Goal: Task Accomplishment & Management: Use online tool/utility

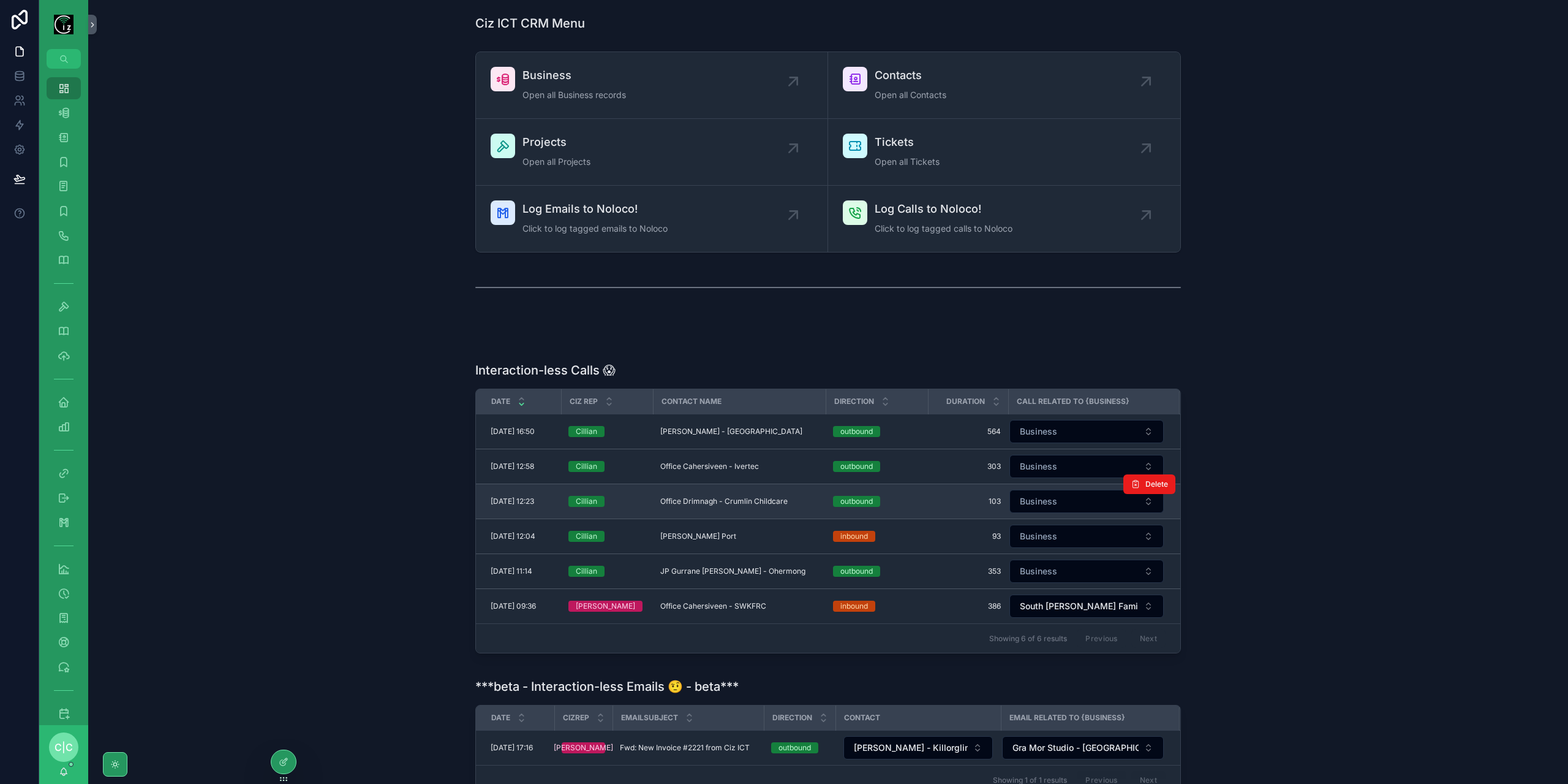
click at [968, 500] on span "103" at bounding box center [968, 501] width 66 height 9
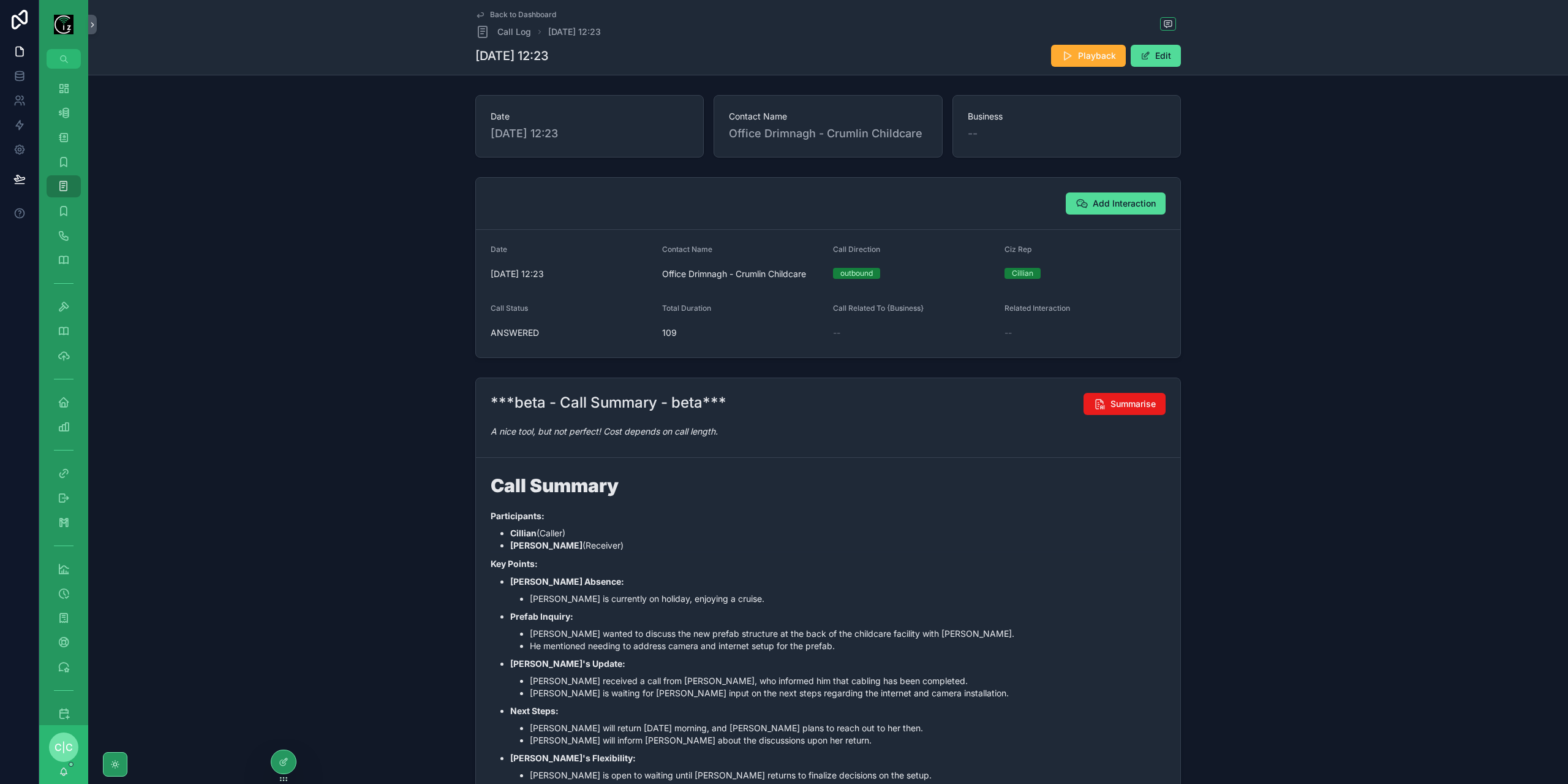
click at [496, 15] on span "Back to Dashboard" at bounding box center [523, 14] width 66 height 9
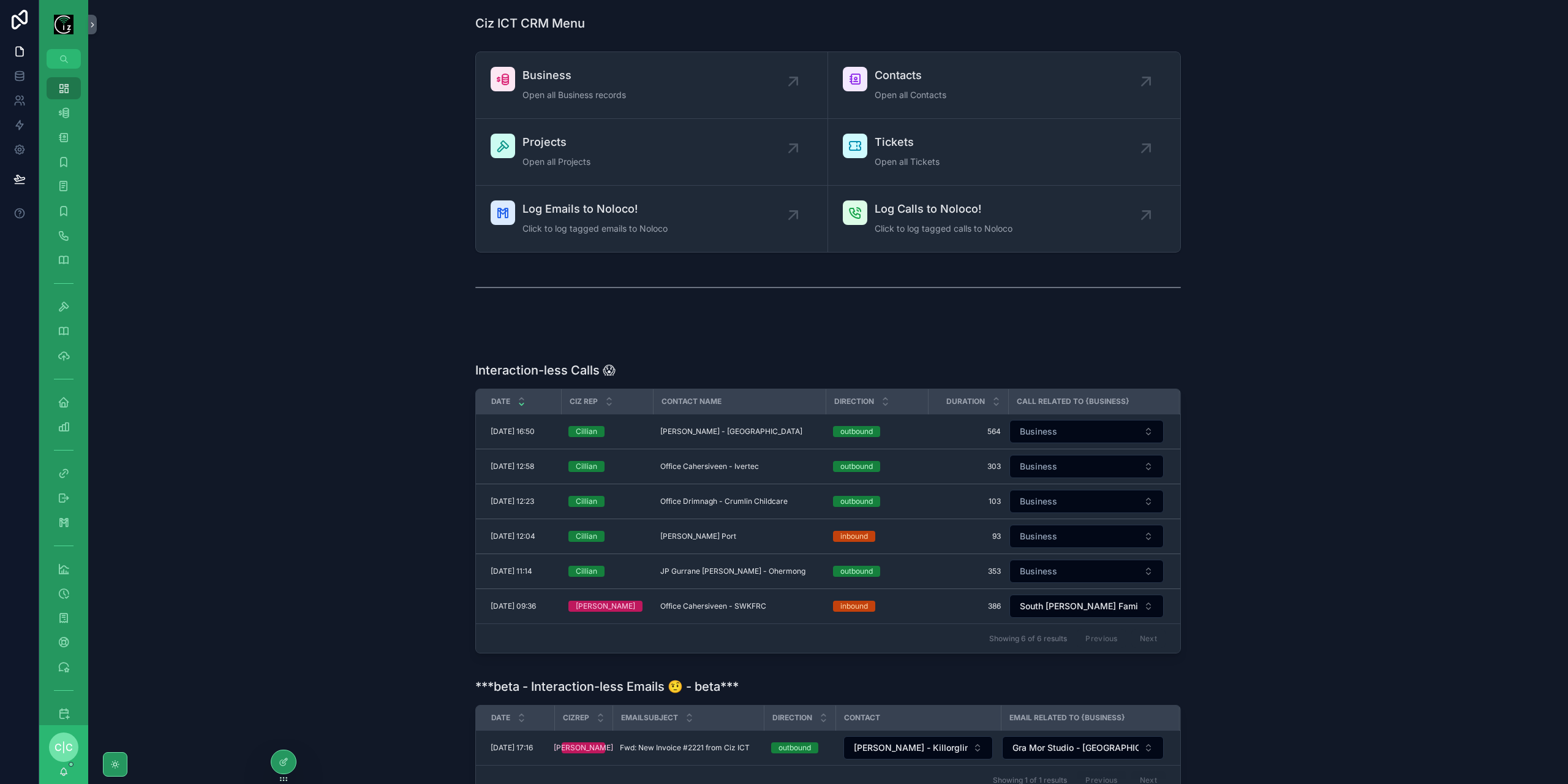
click at [954, 464] on span "303" at bounding box center [968, 466] width 66 height 9
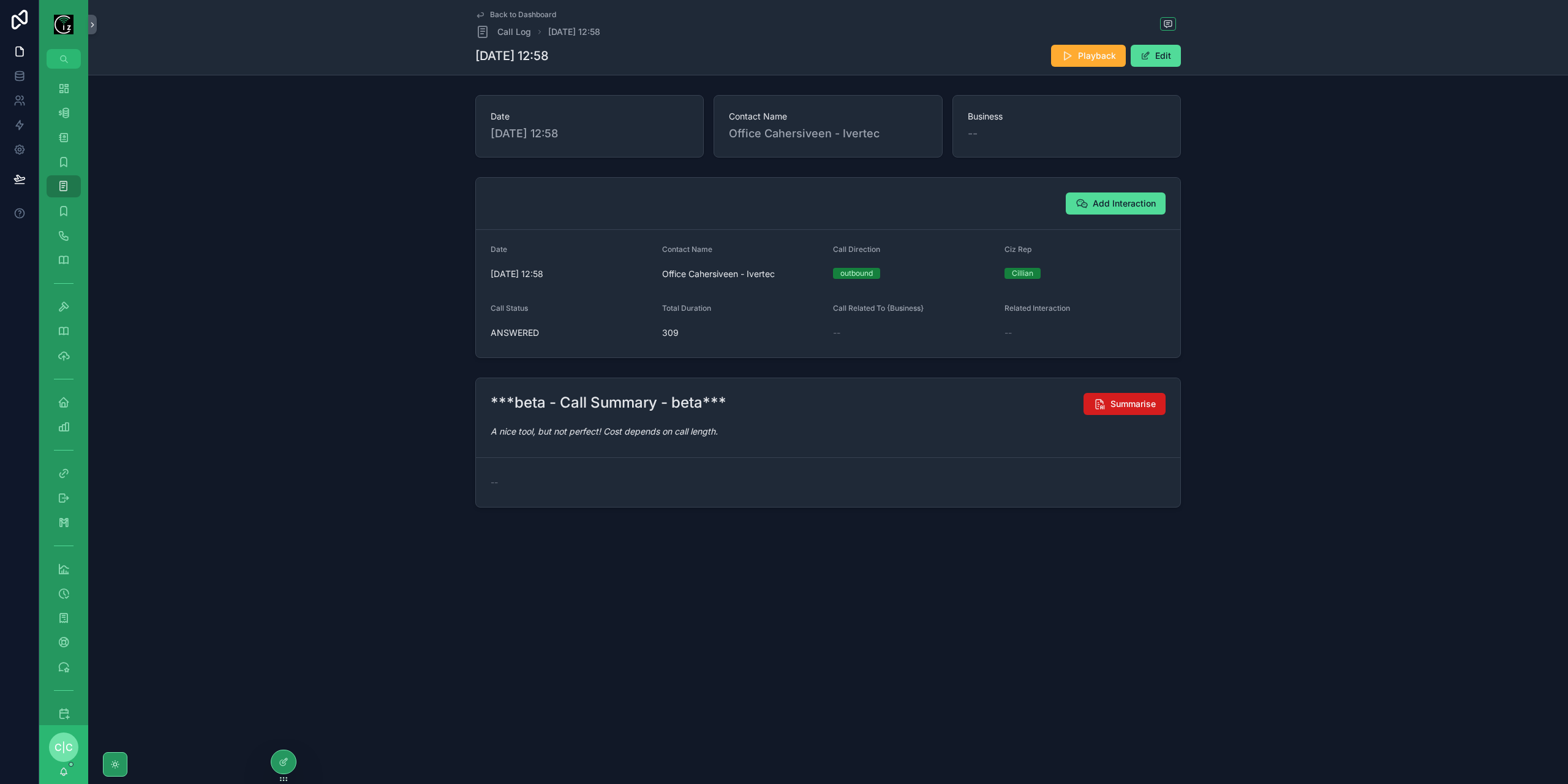
click at [1105, 405] on icon "scrollable content" at bounding box center [1099, 404] width 12 height 12
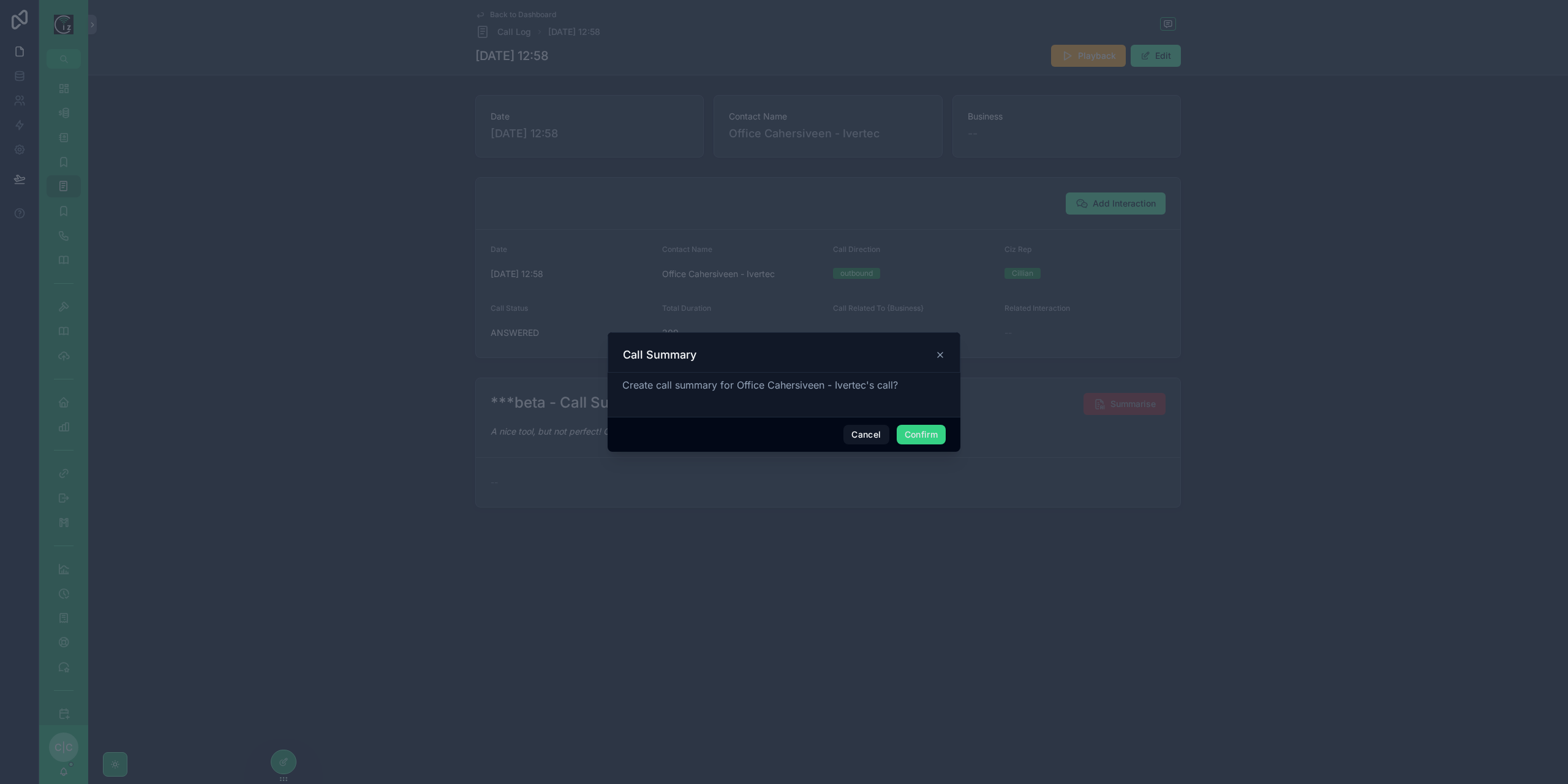
click at [933, 439] on button "Confirm" at bounding box center [921, 434] width 49 height 20
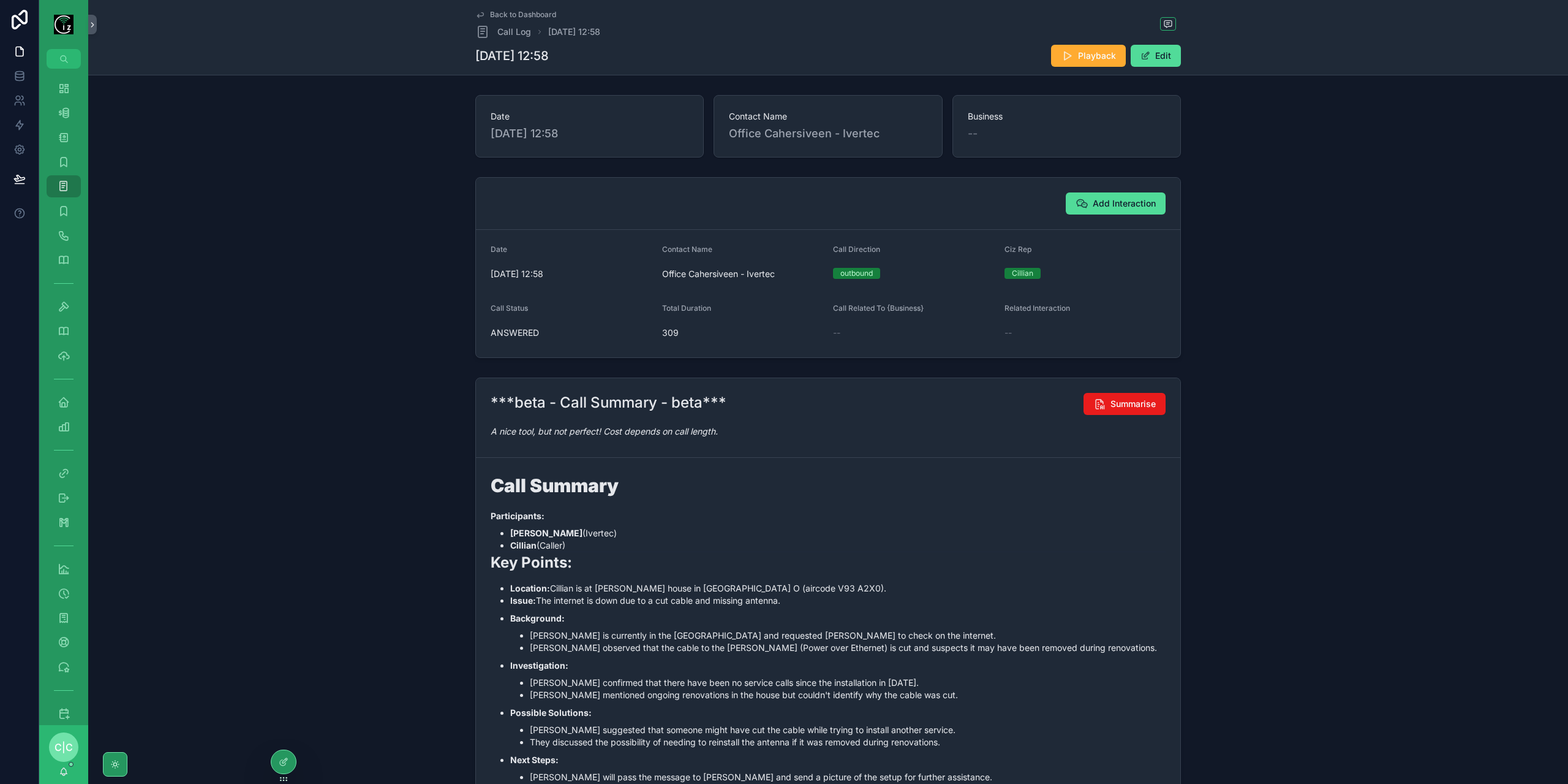
click at [498, 12] on span "Back to Dashboard" at bounding box center [523, 14] width 66 height 9
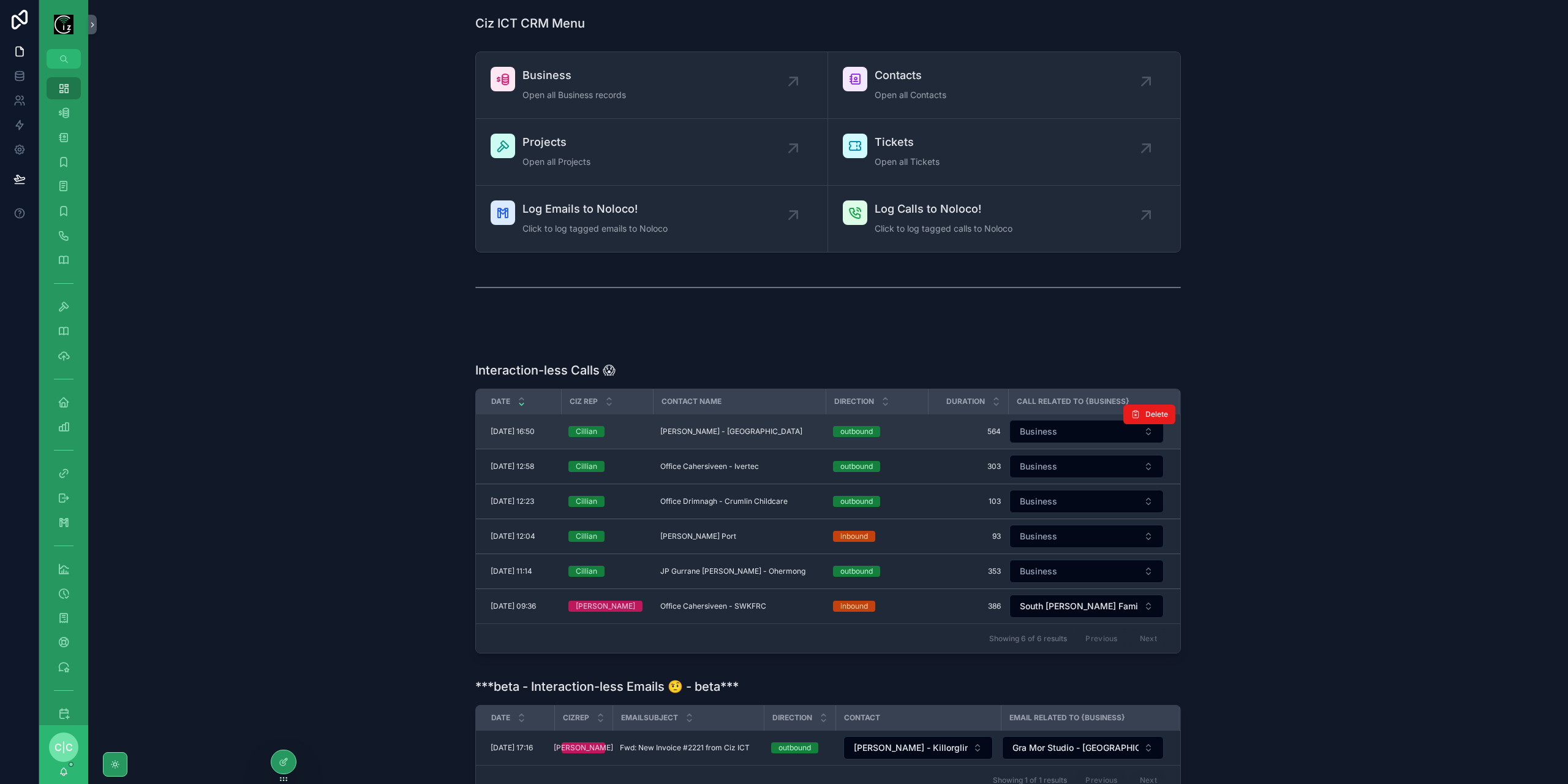
click at [784, 433] on div "[PERSON_NAME] - Cork [PERSON_NAME]" at bounding box center [739, 431] width 158 height 9
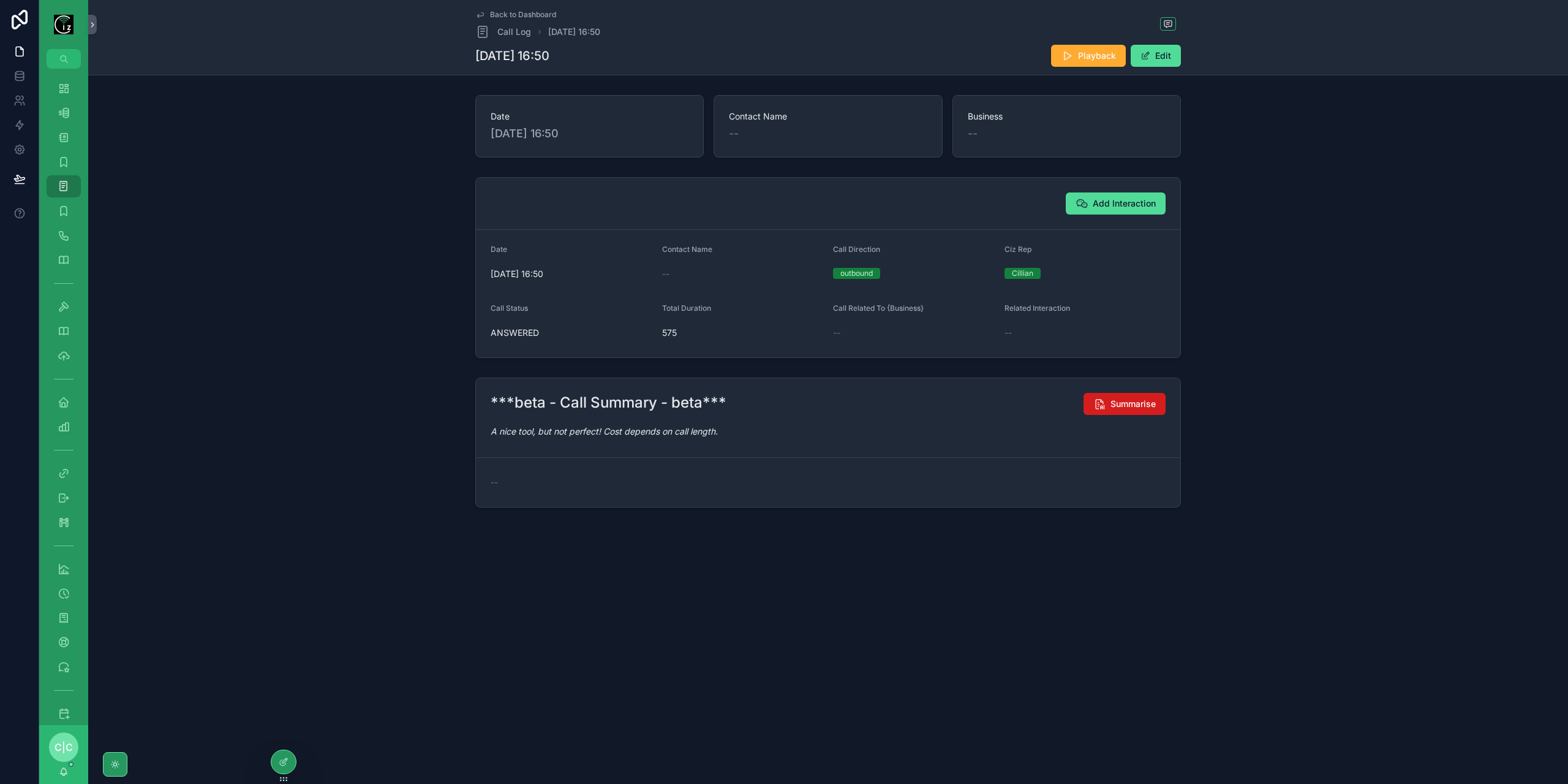
click at [1134, 402] on span "Summarise" at bounding box center [1133, 404] width 45 height 12
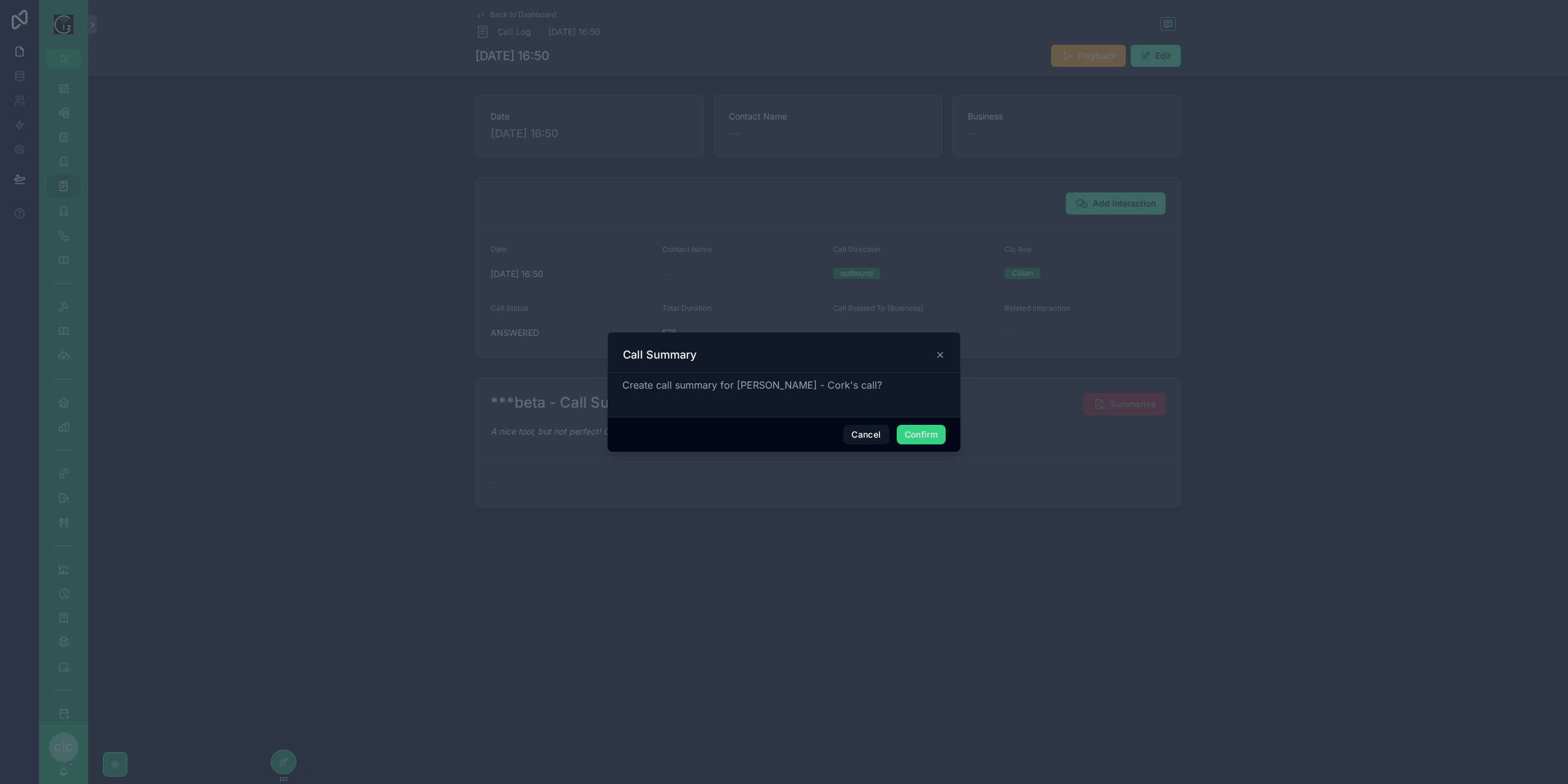
click at [930, 435] on button "Confirm" at bounding box center [921, 434] width 49 height 20
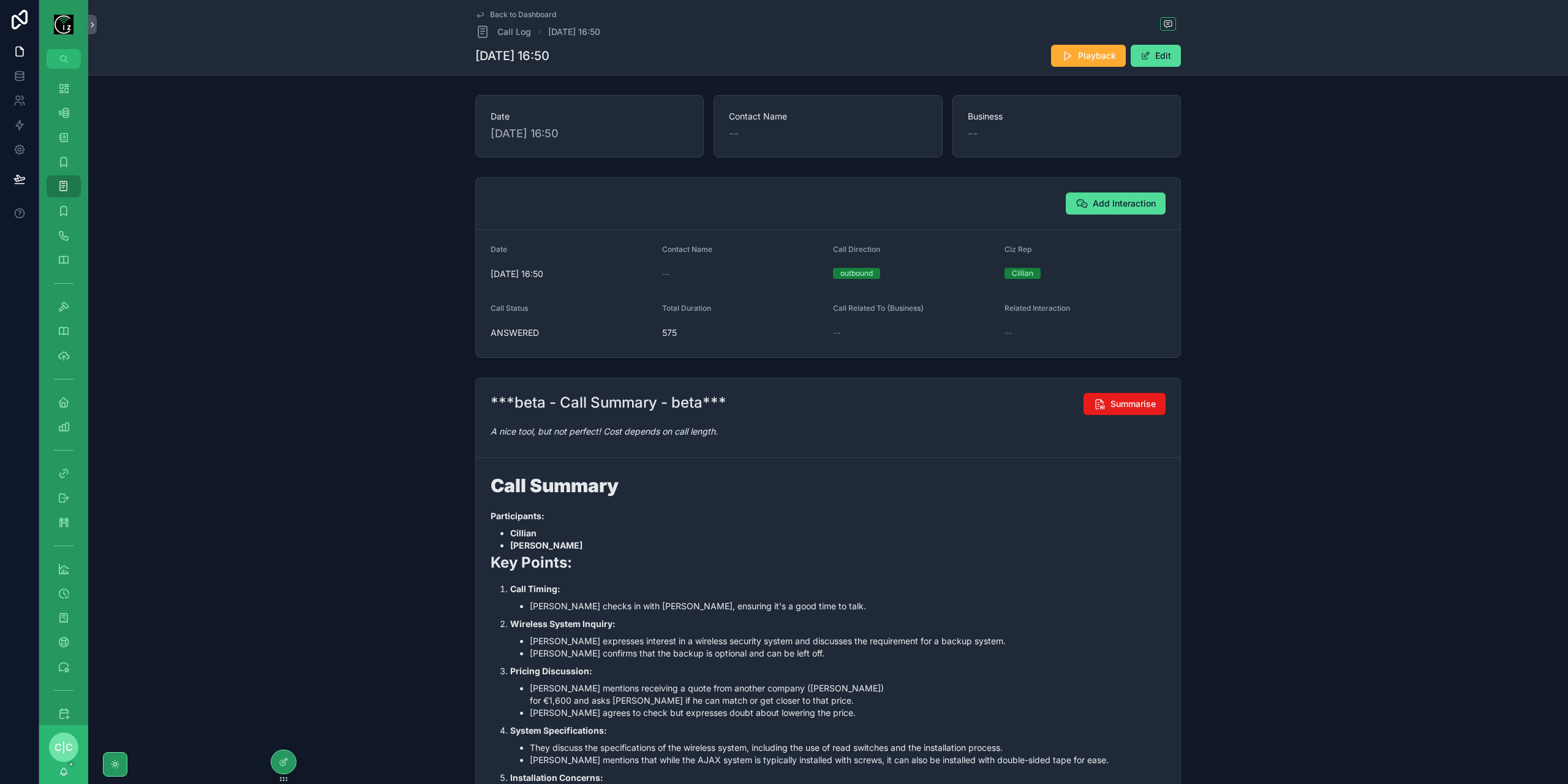
click at [508, 15] on span "Back to Dashboard" at bounding box center [523, 14] width 66 height 9
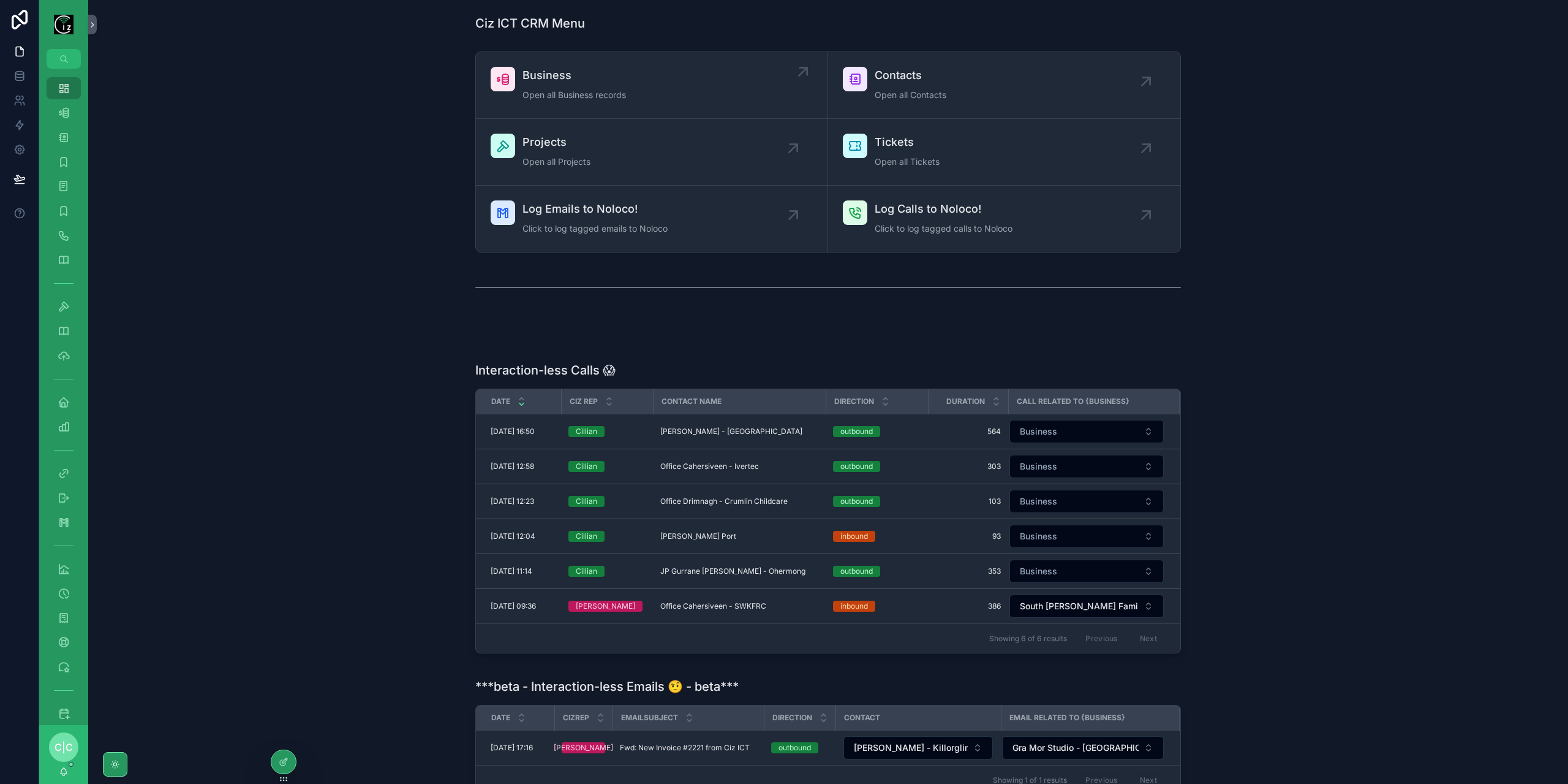
click at [541, 69] on span "Business" at bounding box center [574, 75] width 104 height 17
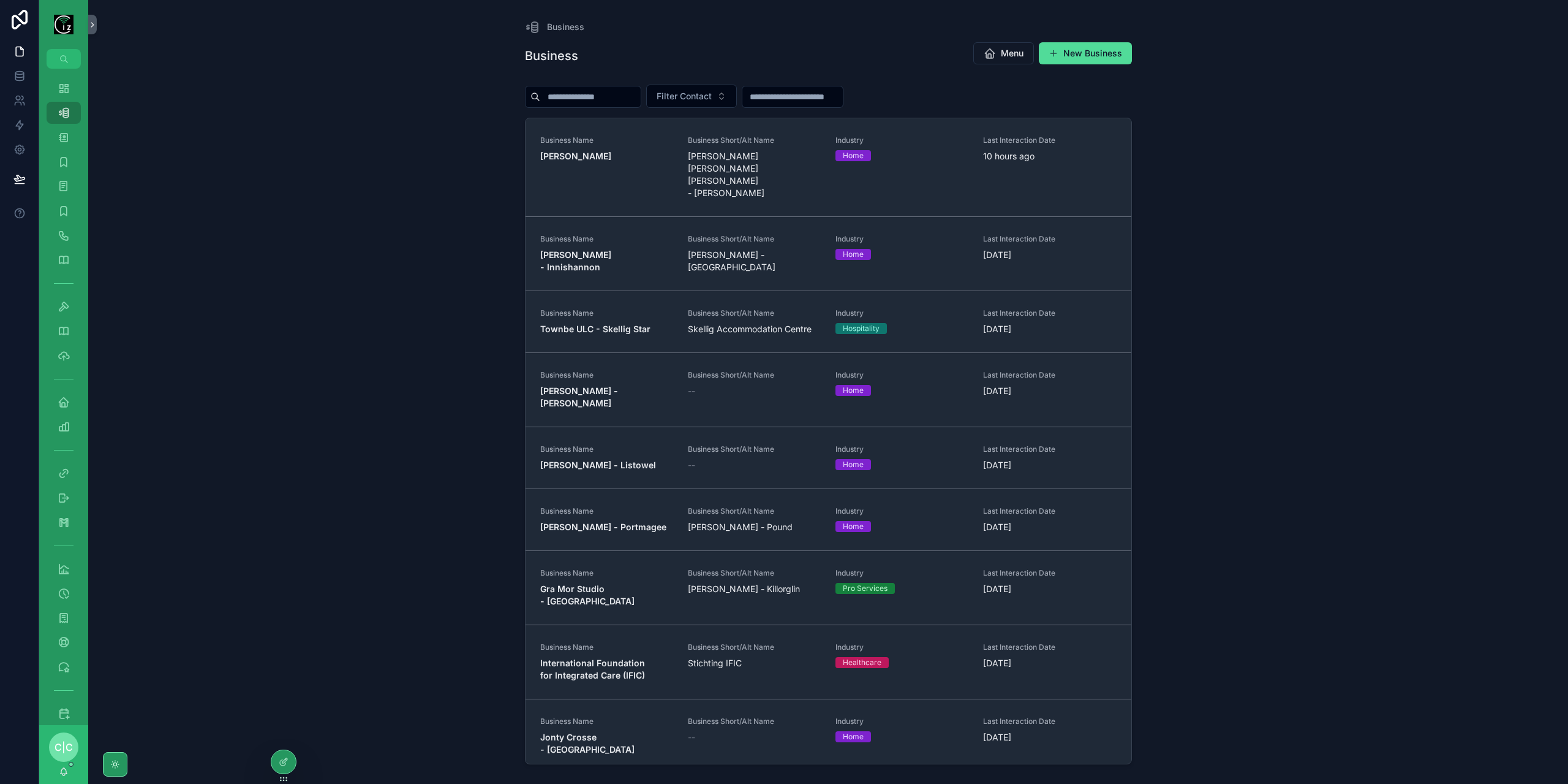
click at [590, 101] on input "scrollable content" at bounding box center [590, 97] width 101 height 17
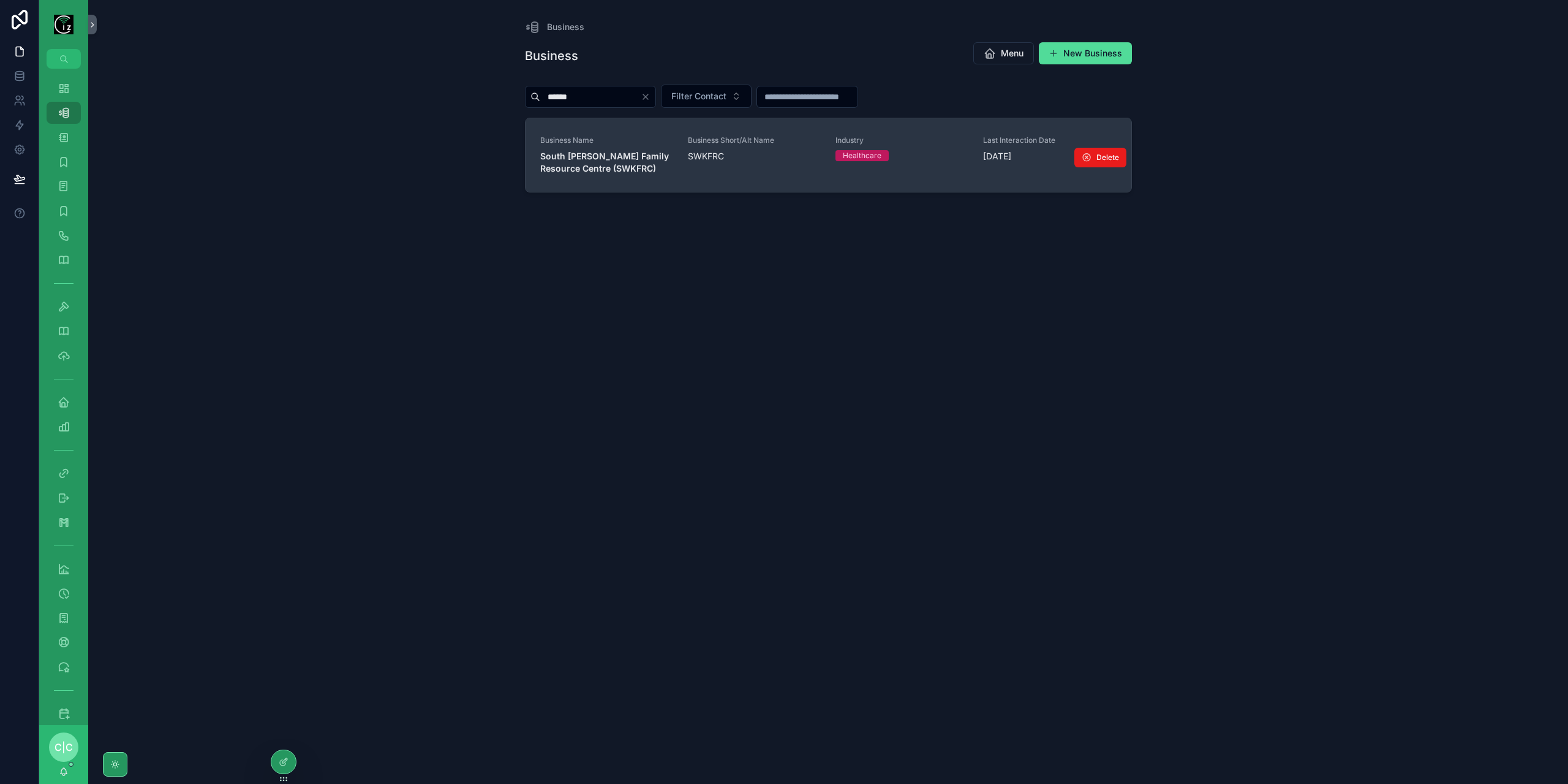
type input "******"
click at [599, 162] on span "South [PERSON_NAME] Family Resource Centre (SWKFRC)" at bounding box center [606, 162] width 133 height 25
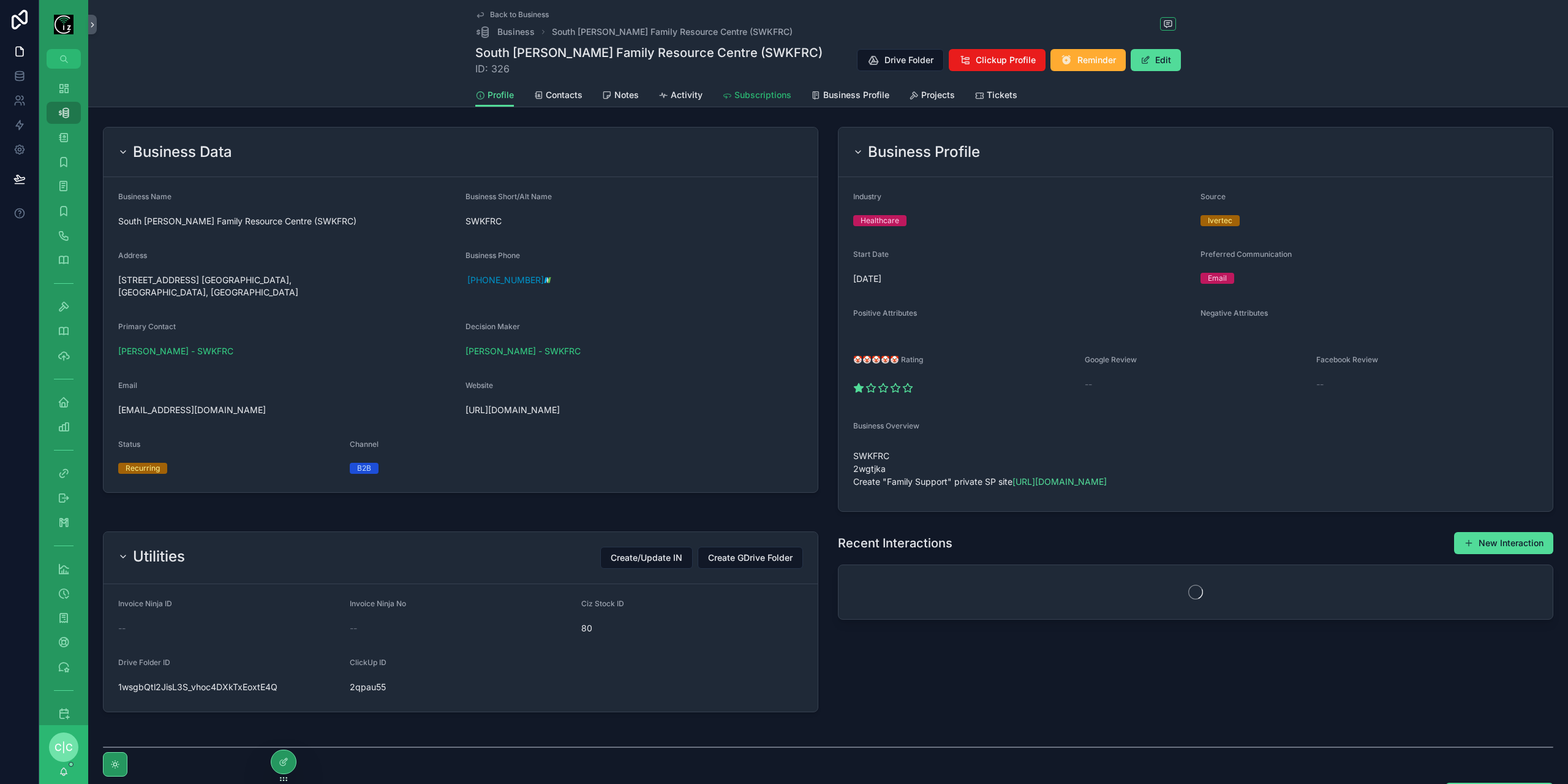
click at [745, 101] on span "Subscriptions" at bounding box center [763, 94] width 57 height 12
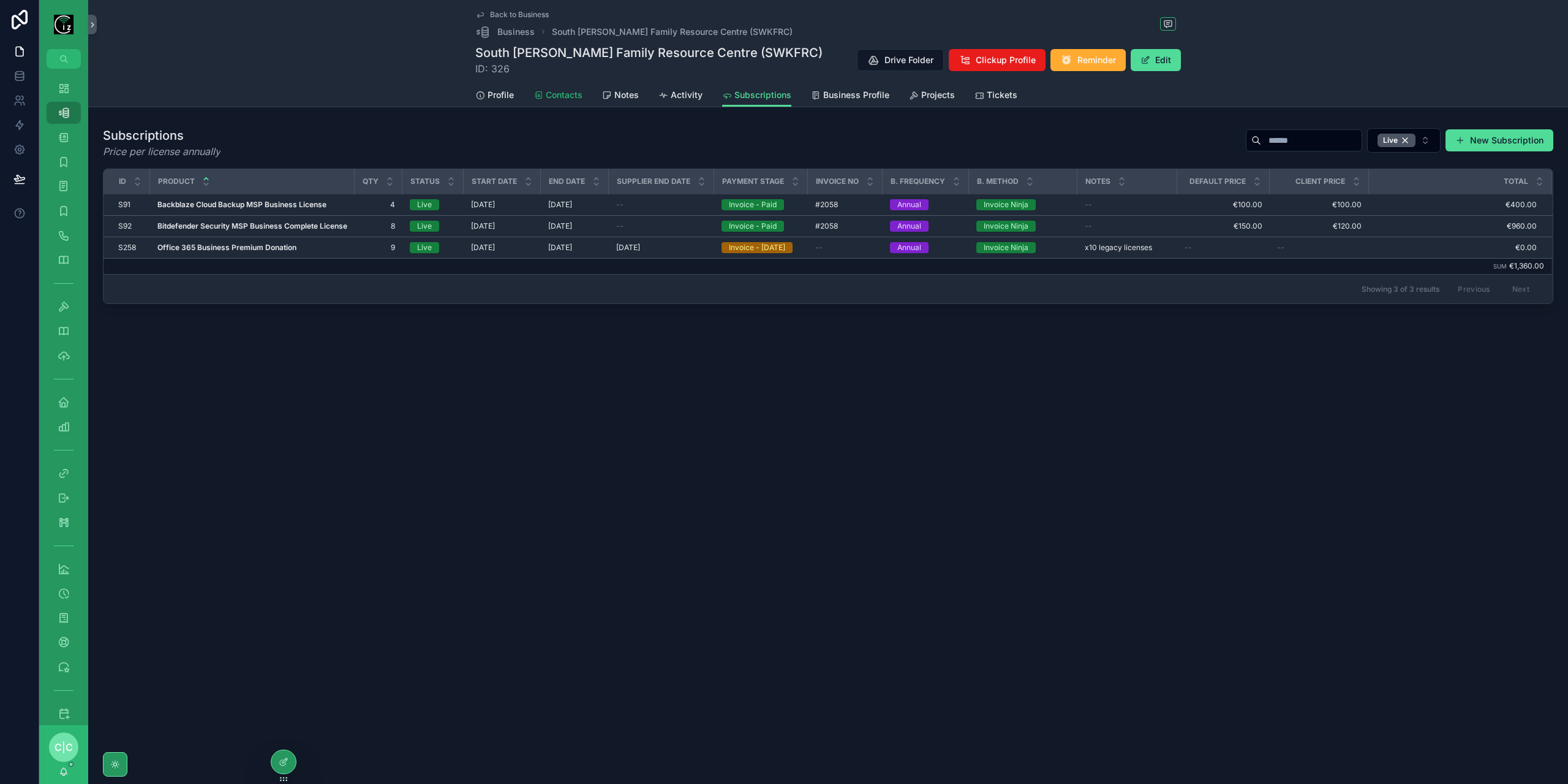
click at [565, 92] on span "Contacts" at bounding box center [564, 94] width 37 height 12
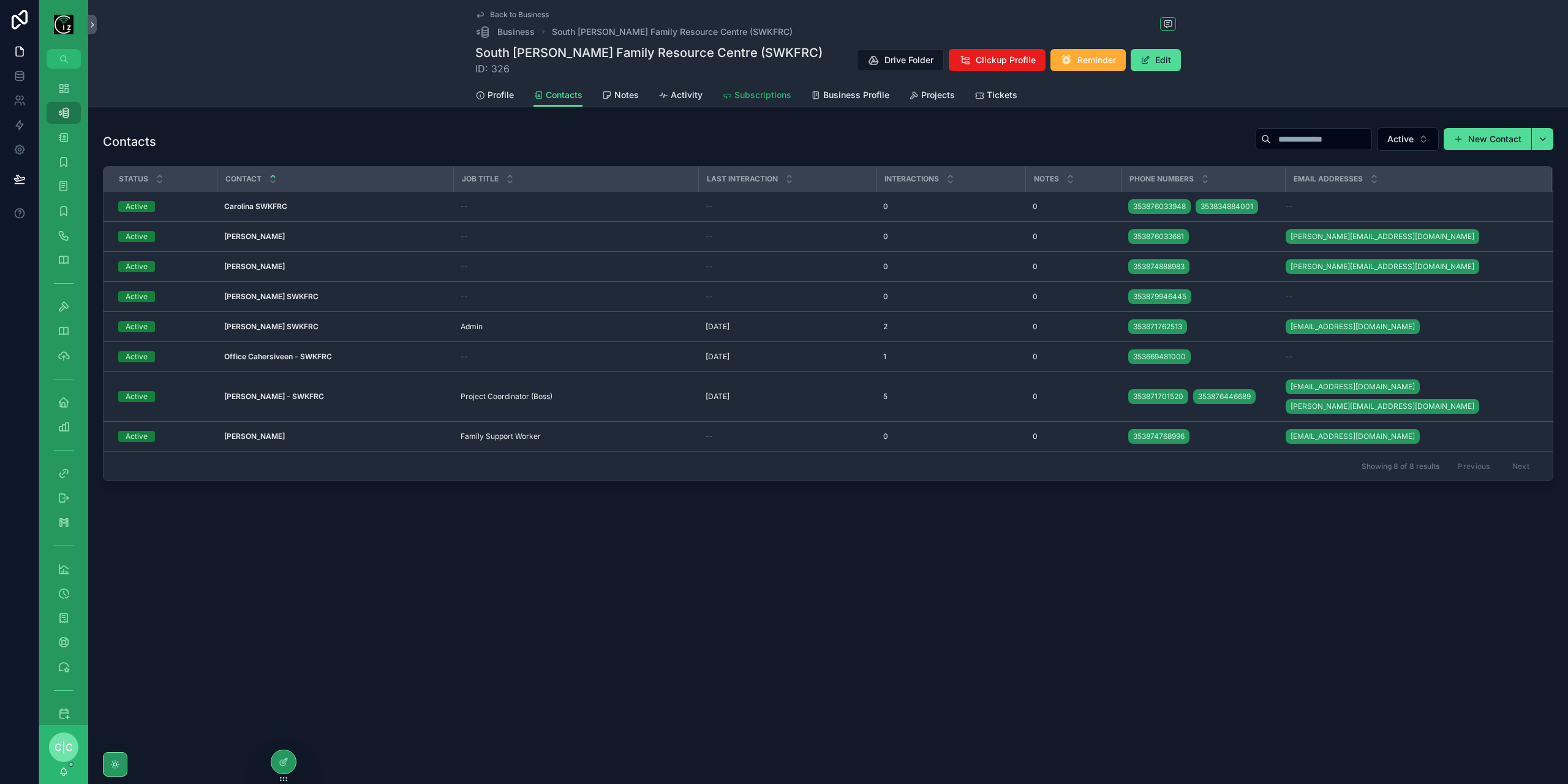
click at [760, 96] on span "Subscriptions" at bounding box center [763, 94] width 57 height 12
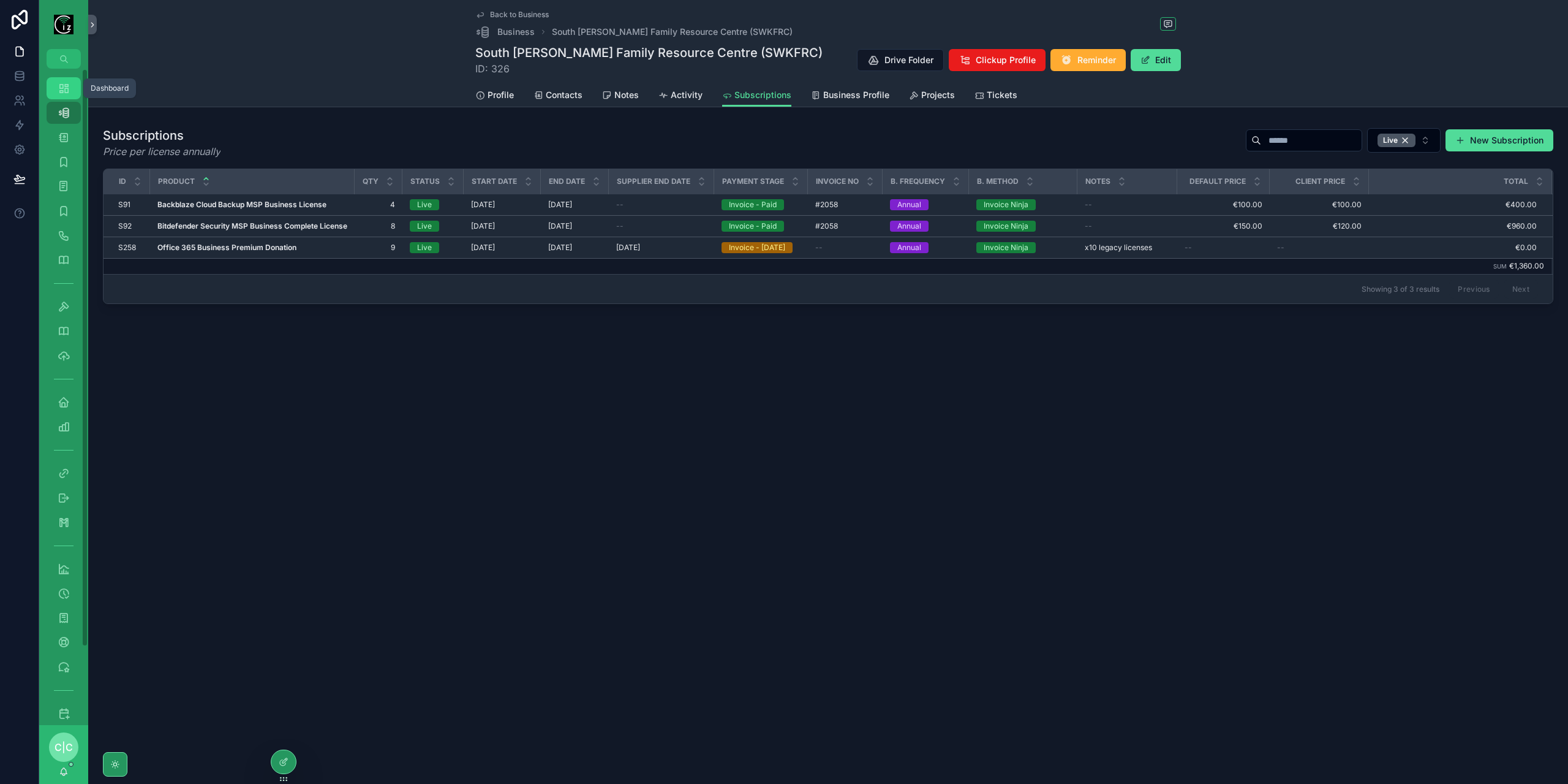
click at [66, 89] on icon "scrollable content" at bounding box center [63, 88] width 12 height 12
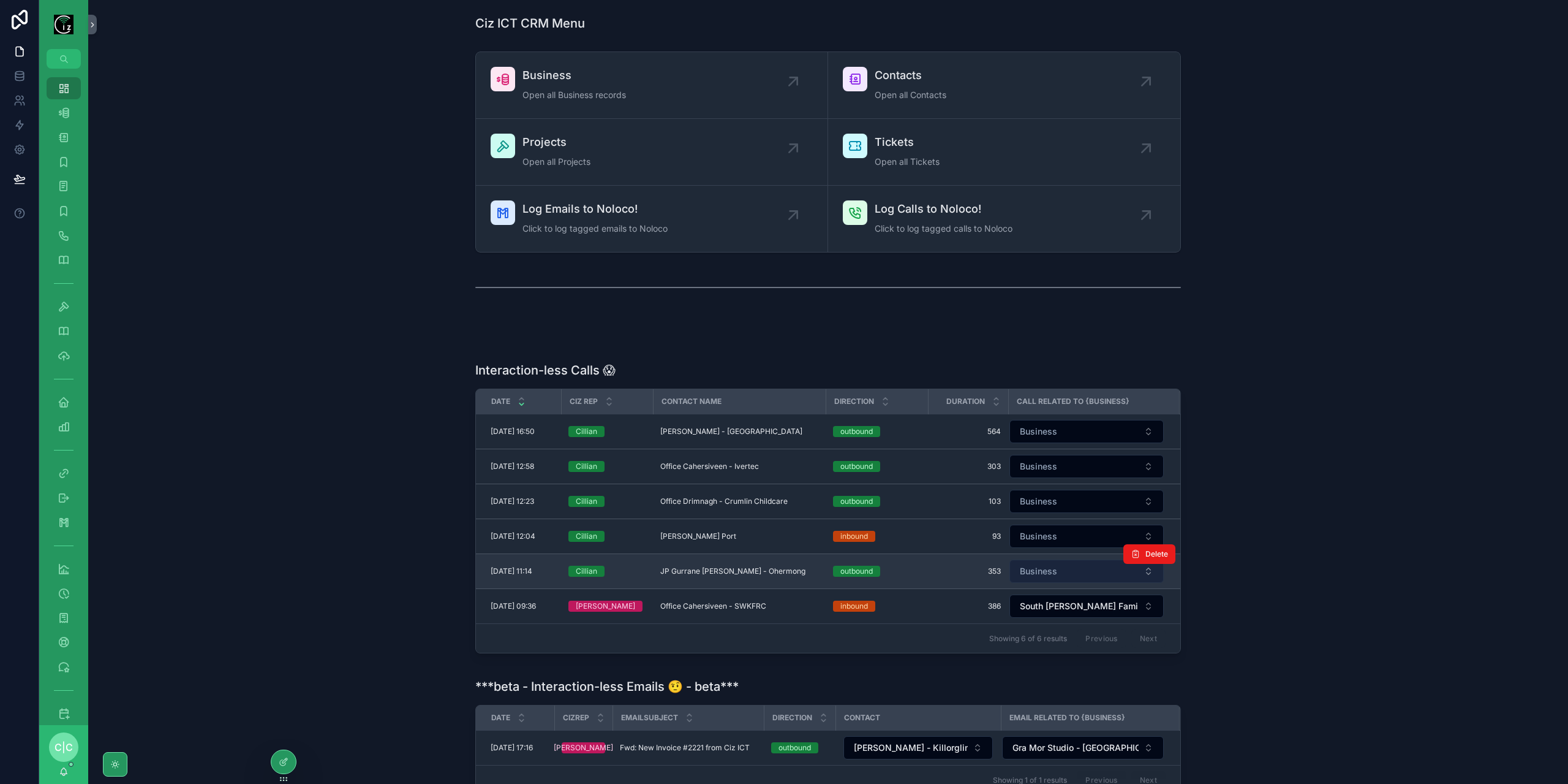
click at [1056, 569] on button "Business" at bounding box center [1087, 571] width 155 height 24
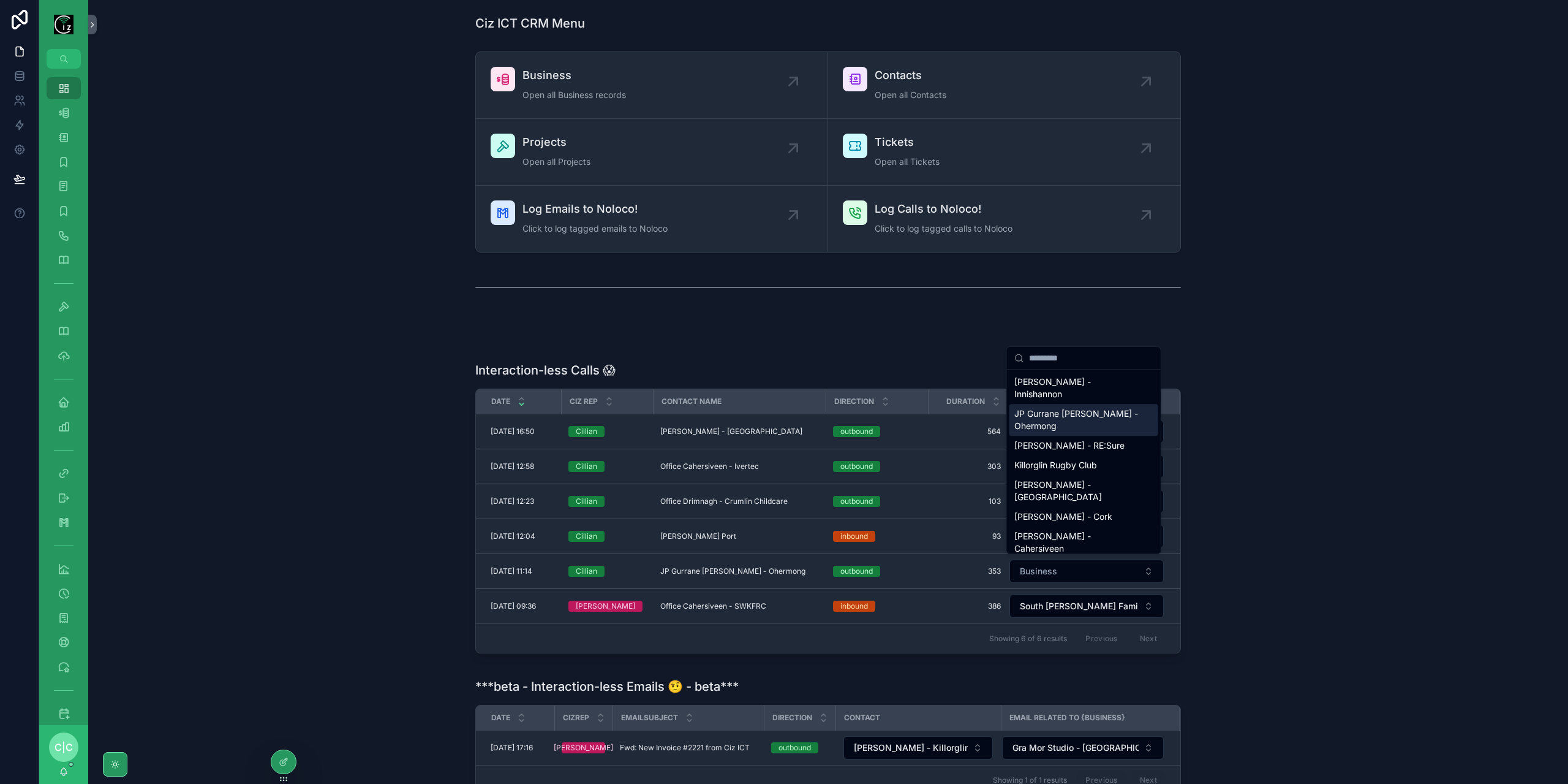
click at [1066, 408] on span "JP Gurrane [PERSON_NAME] - Ohermong" at bounding box center [1077, 420] width 124 height 25
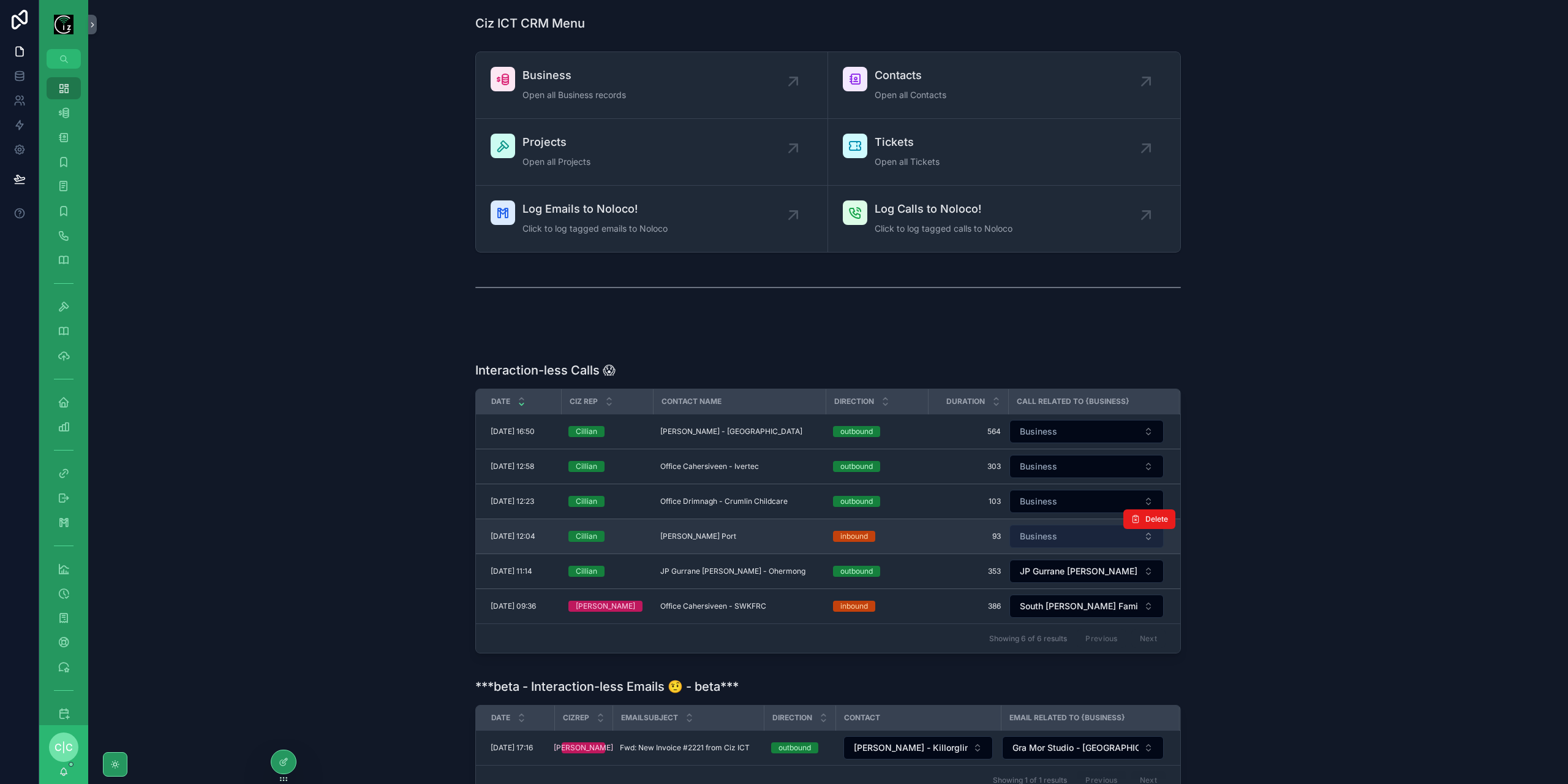
click at [1069, 535] on button "Business" at bounding box center [1087, 536] width 155 height 24
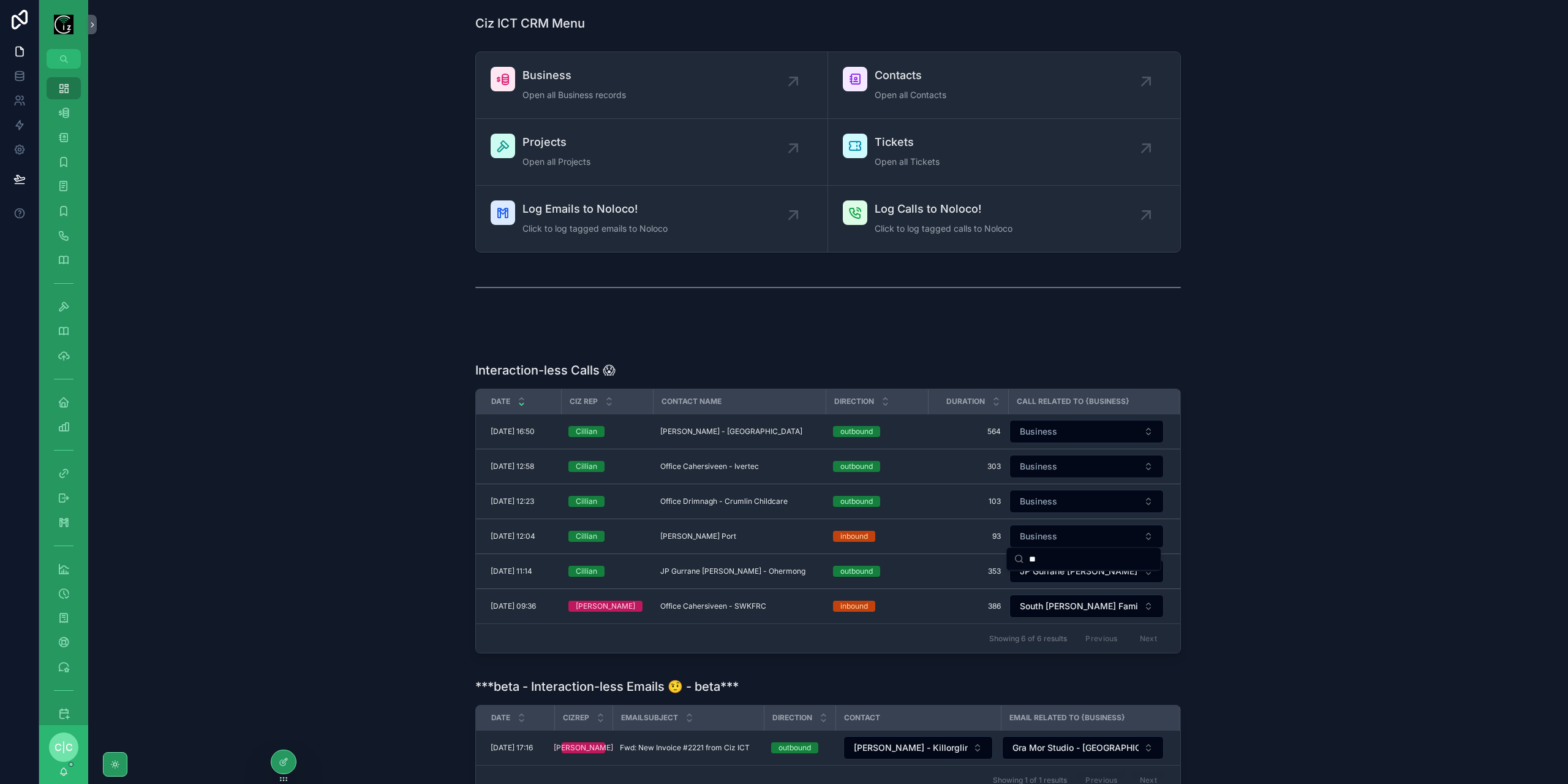
type input "*"
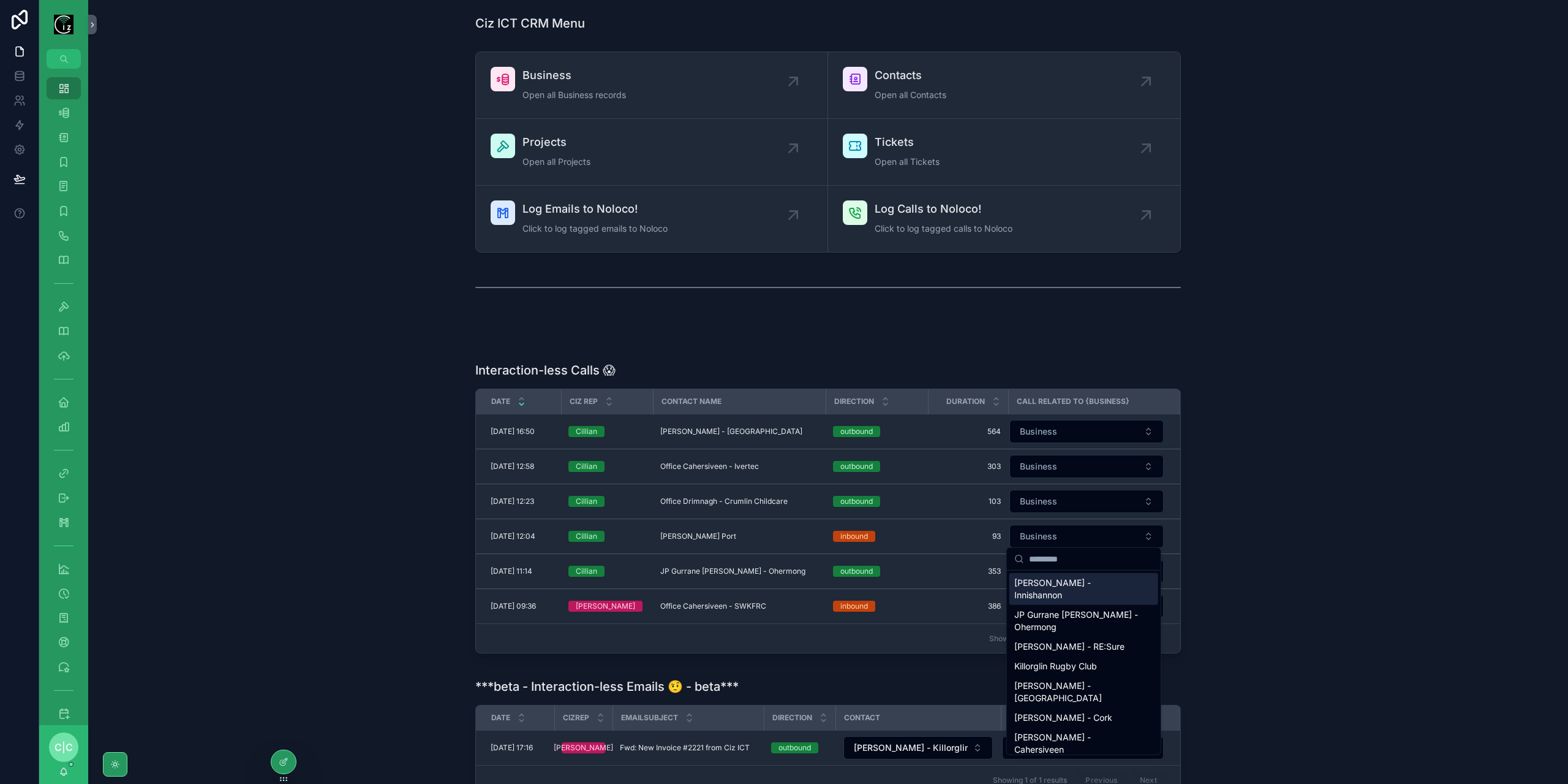
click at [1232, 480] on div "Interaction-less Calls 😱 Date Ciz Rep Contact Name Direction Duration Call Rela…" at bounding box center [828, 509] width 1461 height 307
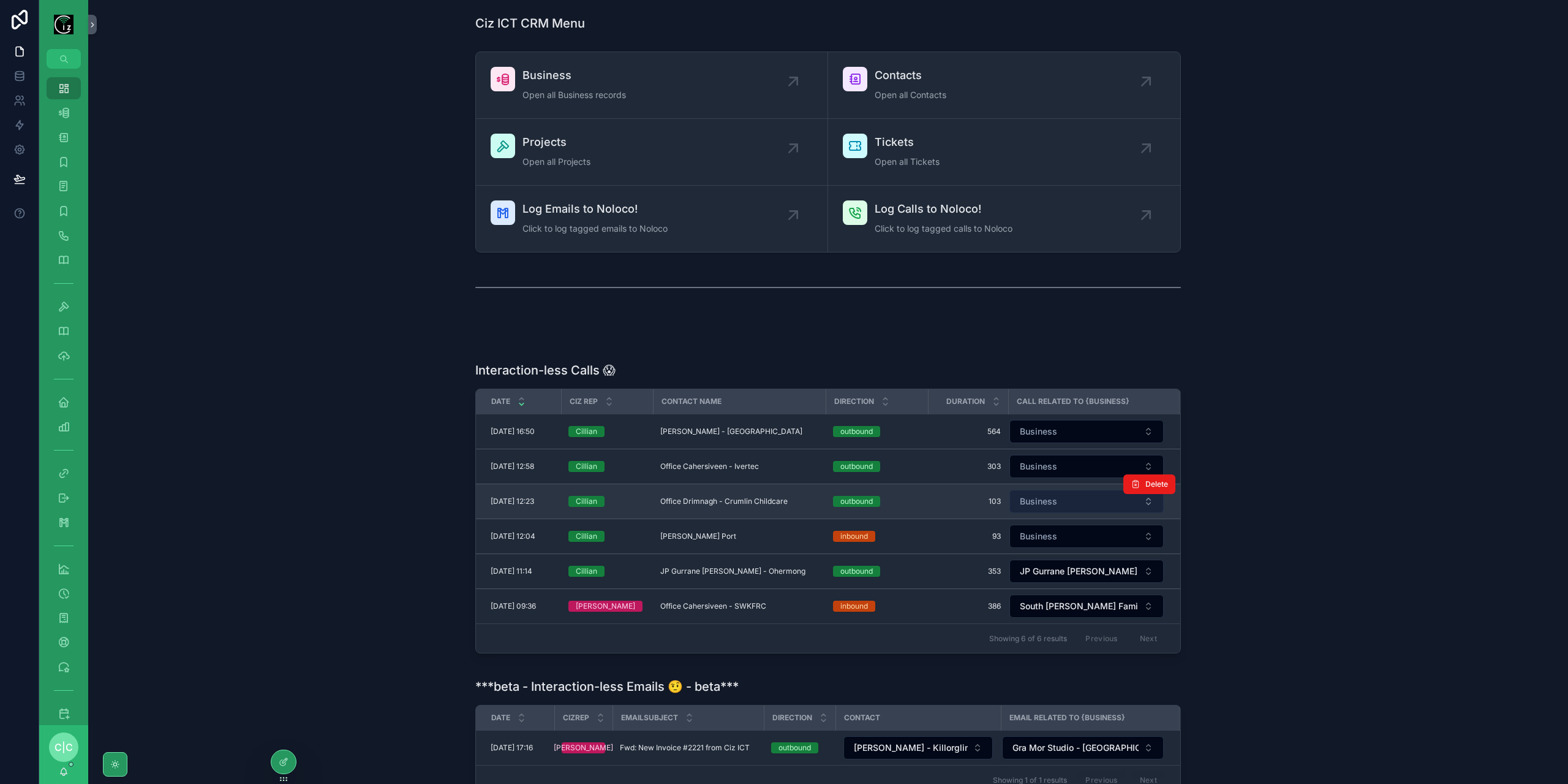
click at [1075, 499] on button "Business" at bounding box center [1087, 501] width 155 height 24
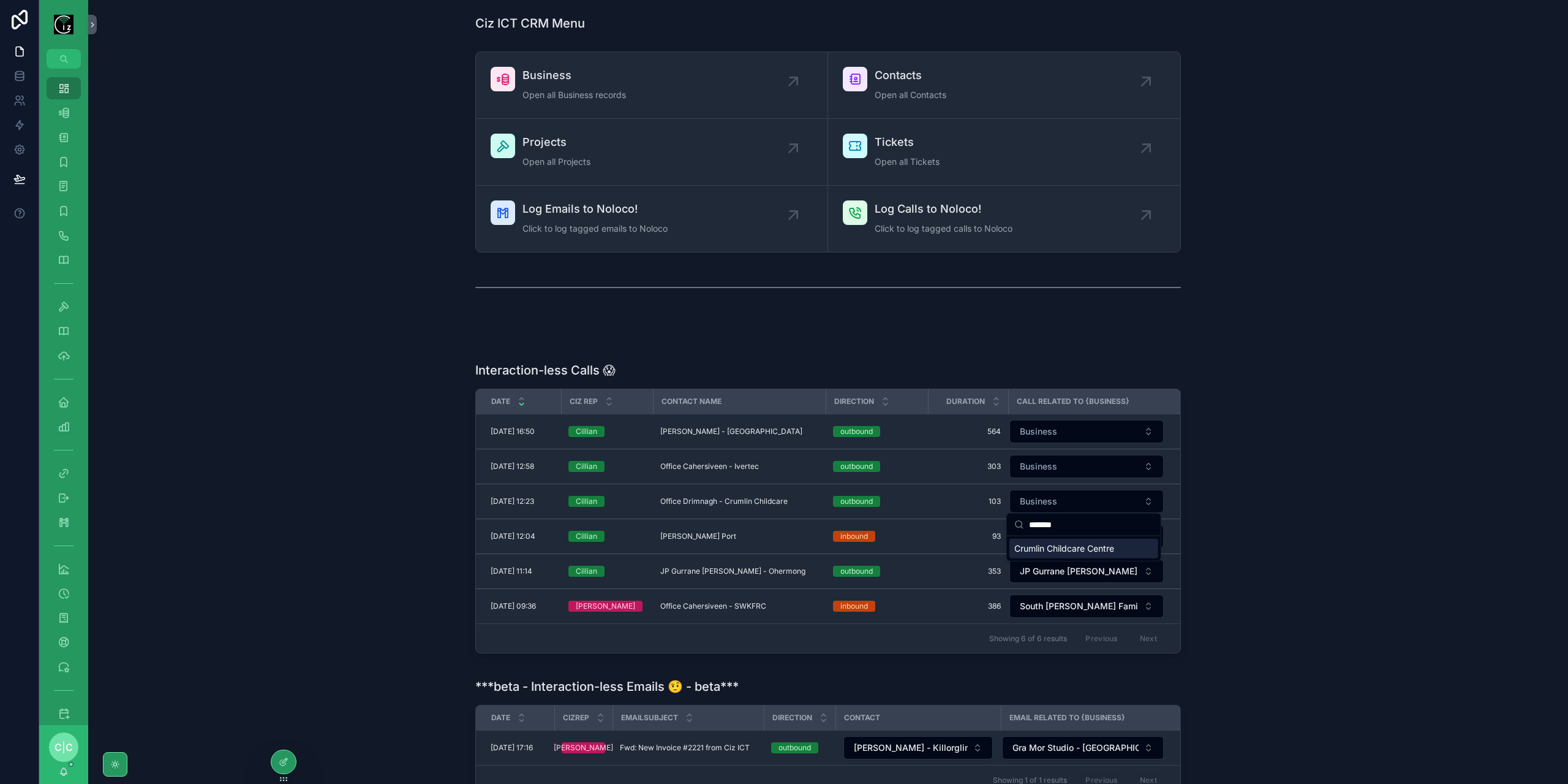
type input "*******"
click at [1102, 550] on span "Crumlin Childcare Centre" at bounding box center [1065, 548] width 100 height 12
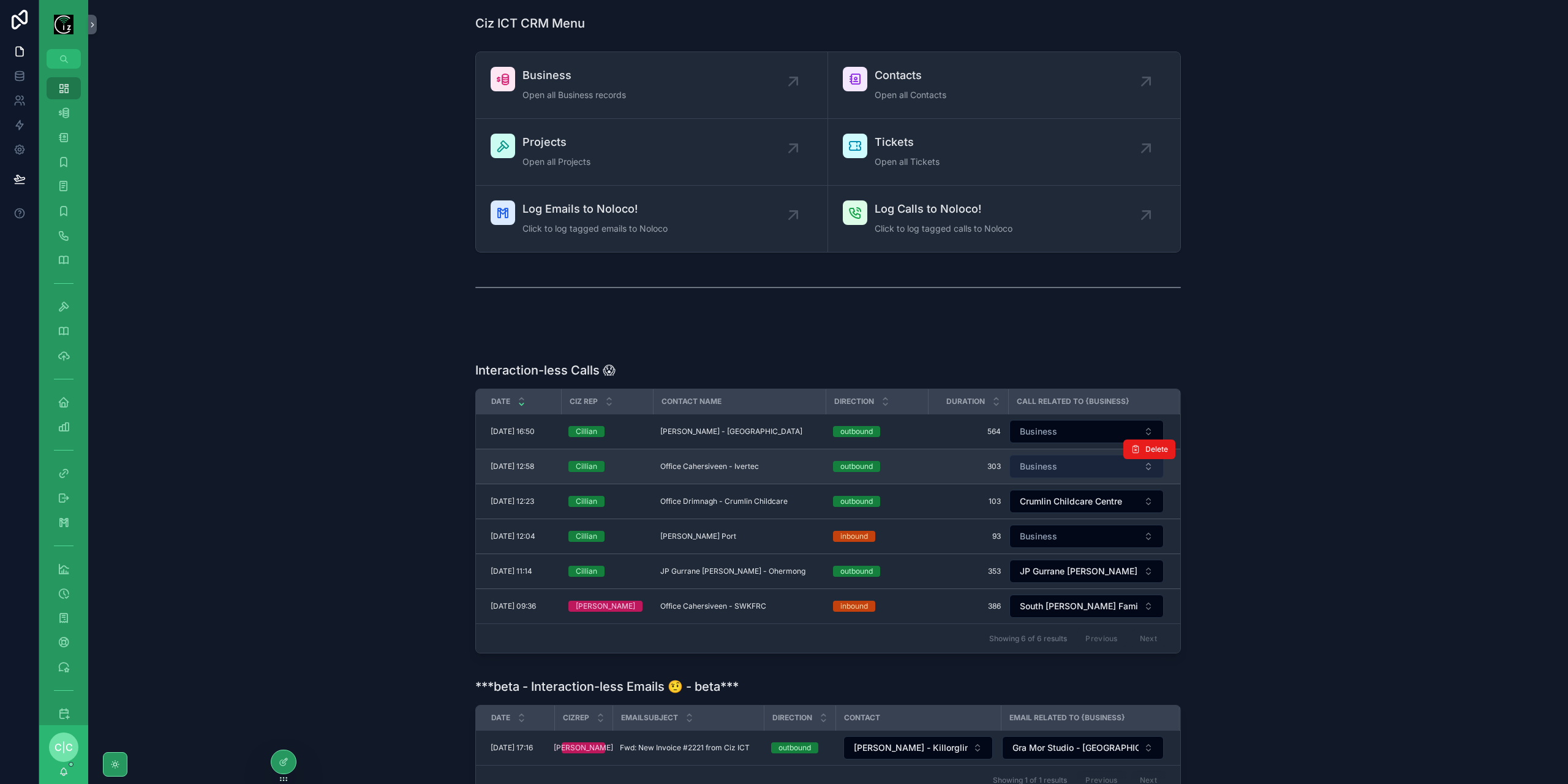
click at [1080, 466] on button "Business" at bounding box center [1087, 466] width 155 height 24
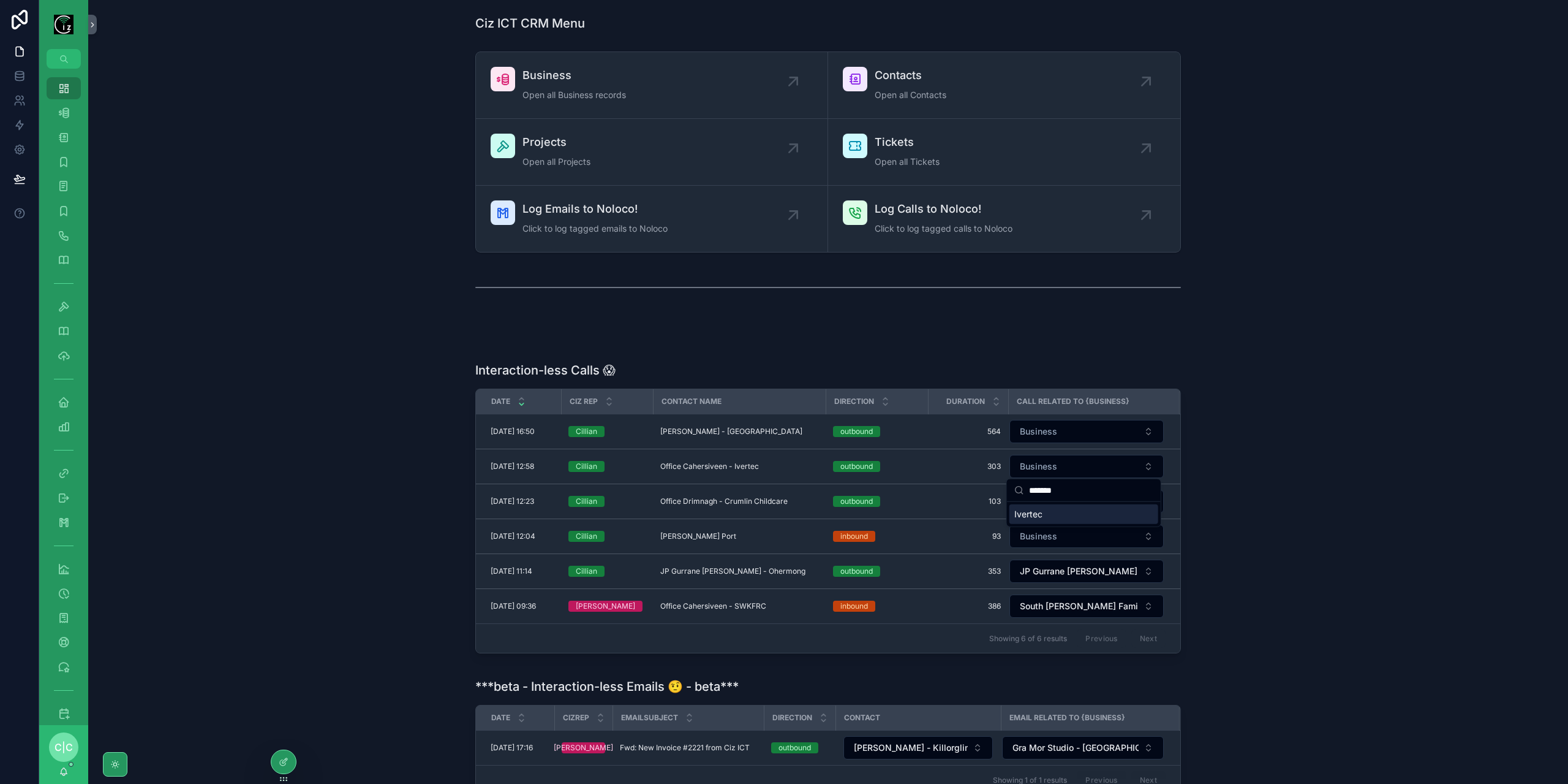
type input "*******"
click at [1069, 517] on div "Ivertec" at bounding box center [1084, 514] width 149 height 20
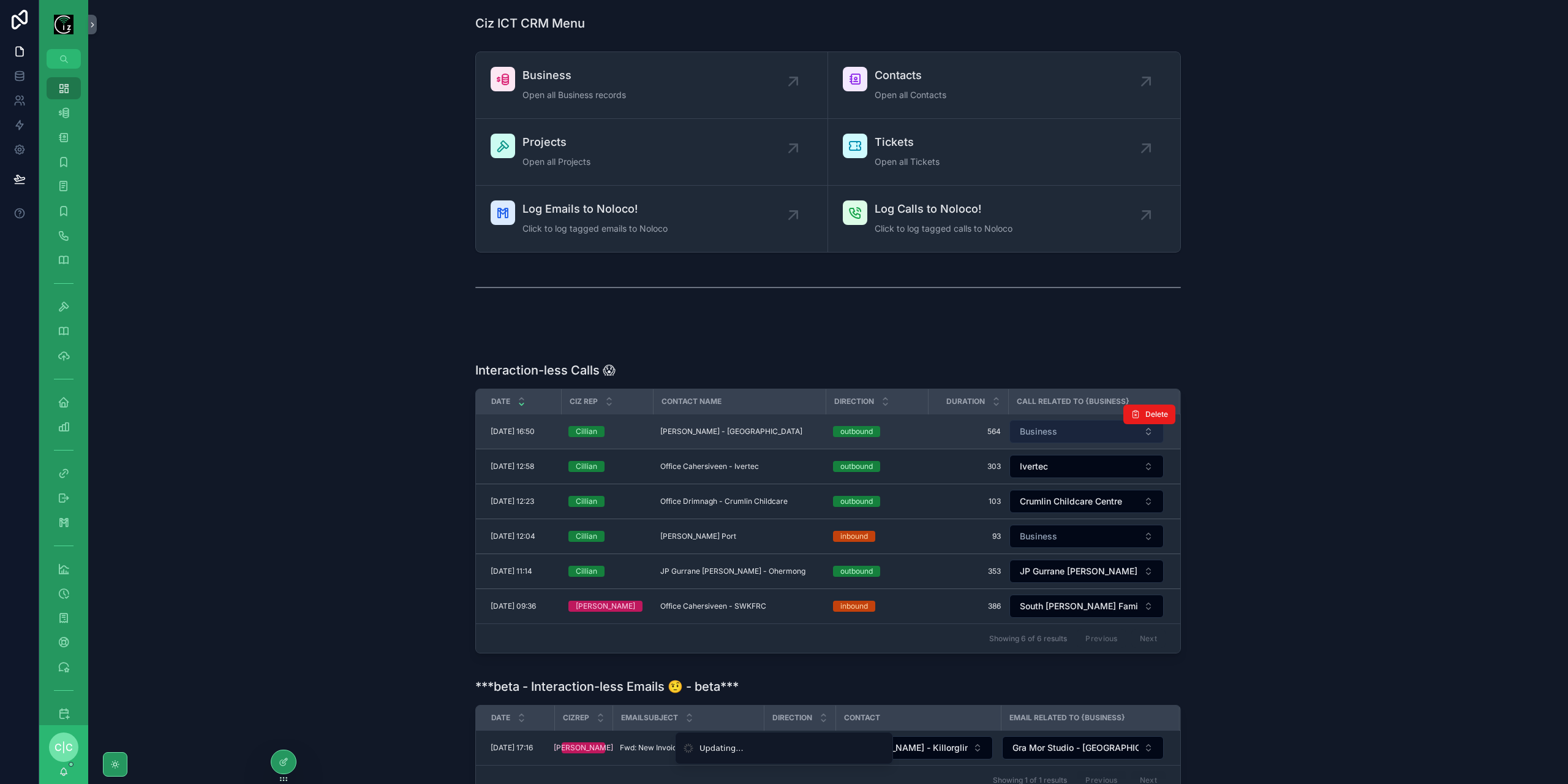
click at [1075, 429] on button "Business" at bounding box center [1087, 431] width 155 height 24
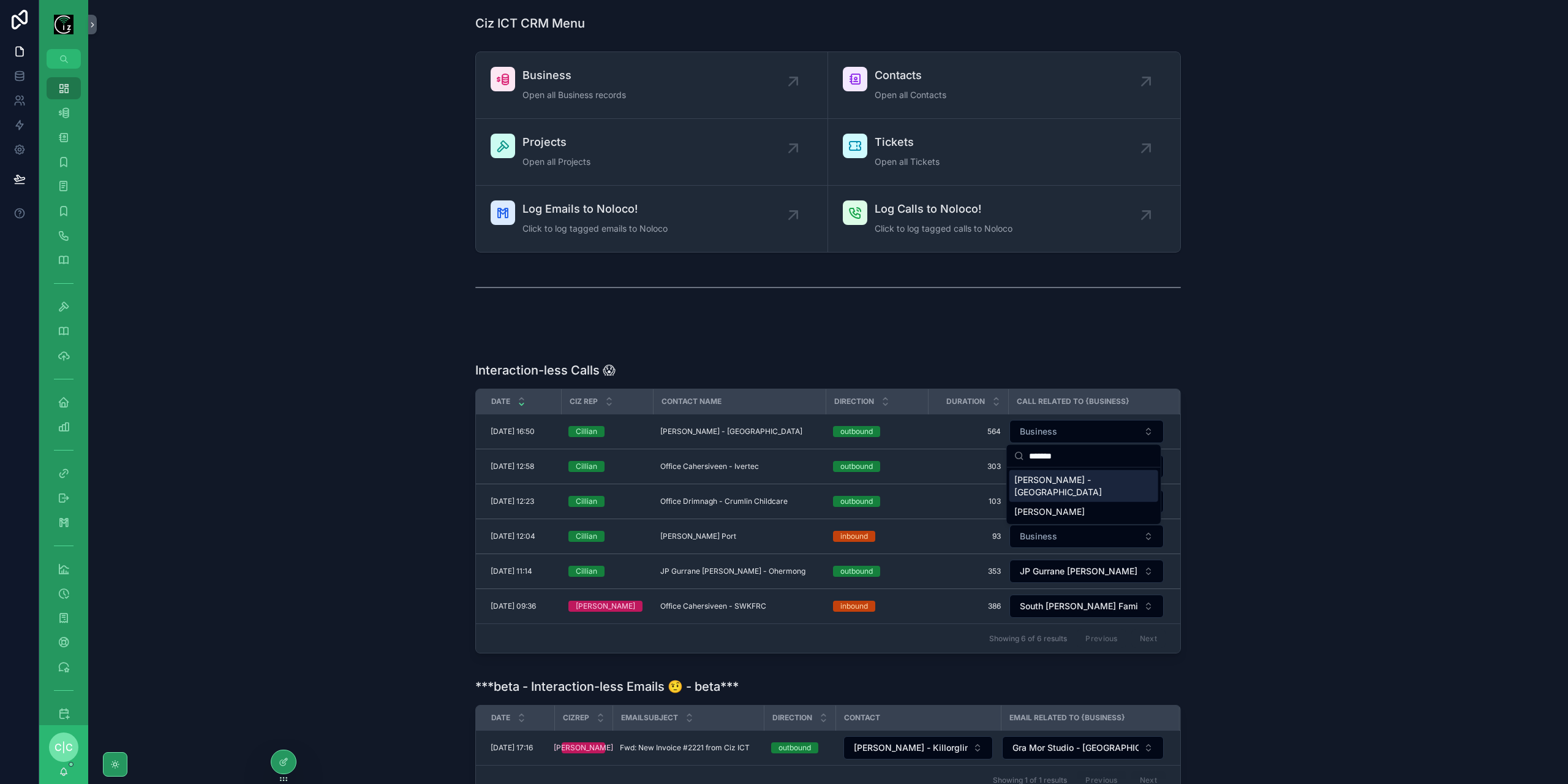
type input "*******"
click at [1102, 479] on span "[PERSON_NAME] - [GEOGRAPHIC_DATA]" at bounding box center [1077, 486] width 124 height 25
click at [1288, 489] on div "Interaction-less Calls 😱 Date Ciz Rep Contact Name Direction Duration Call Rela…" at bounding box center [828, 509] width 1461 height 307
